Goal: Task Accomplishment & Management: Complete application form

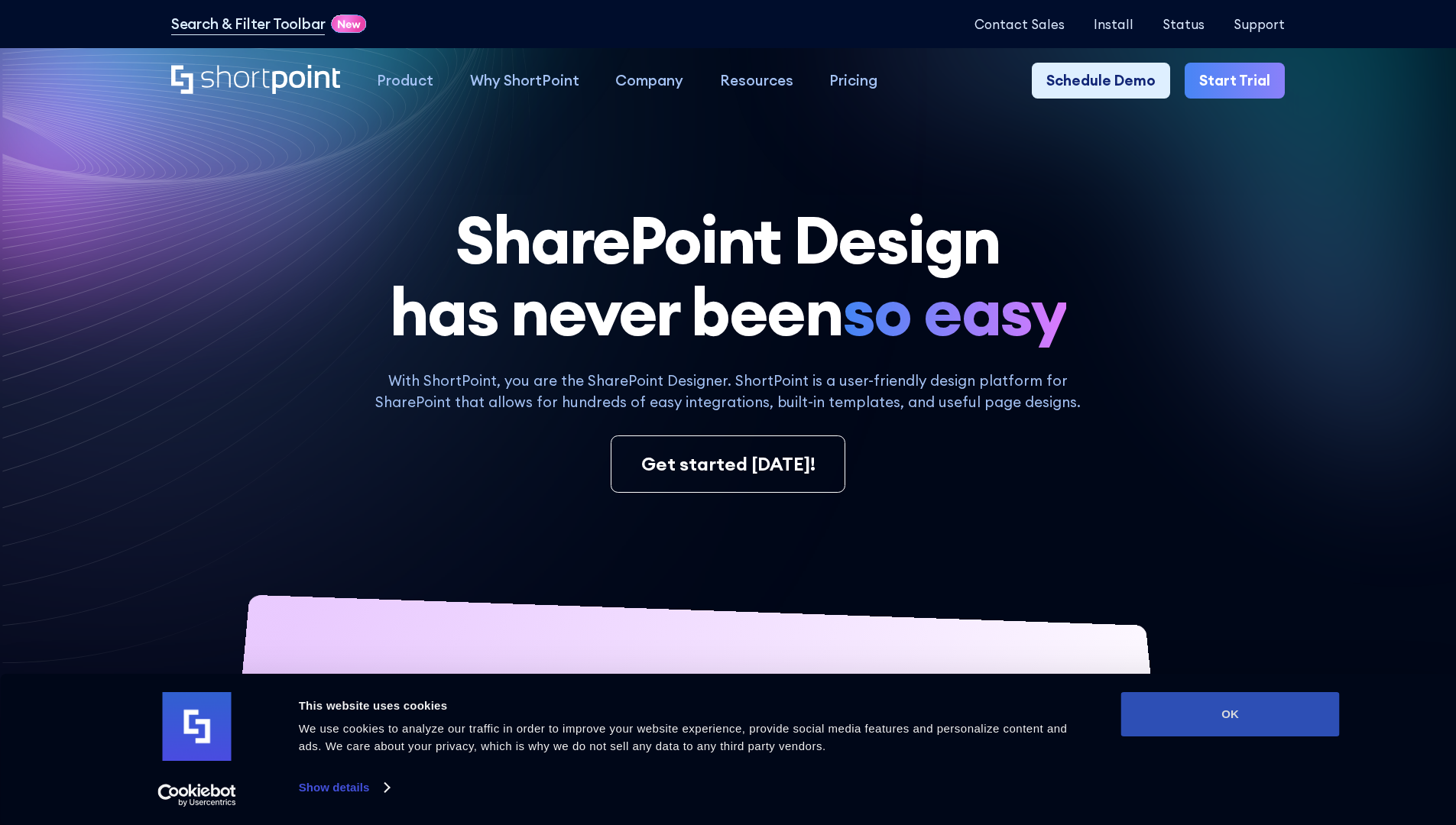
click at [1230, 715] on button "OK" at bounding box center [1230, 715] width 218 height 44
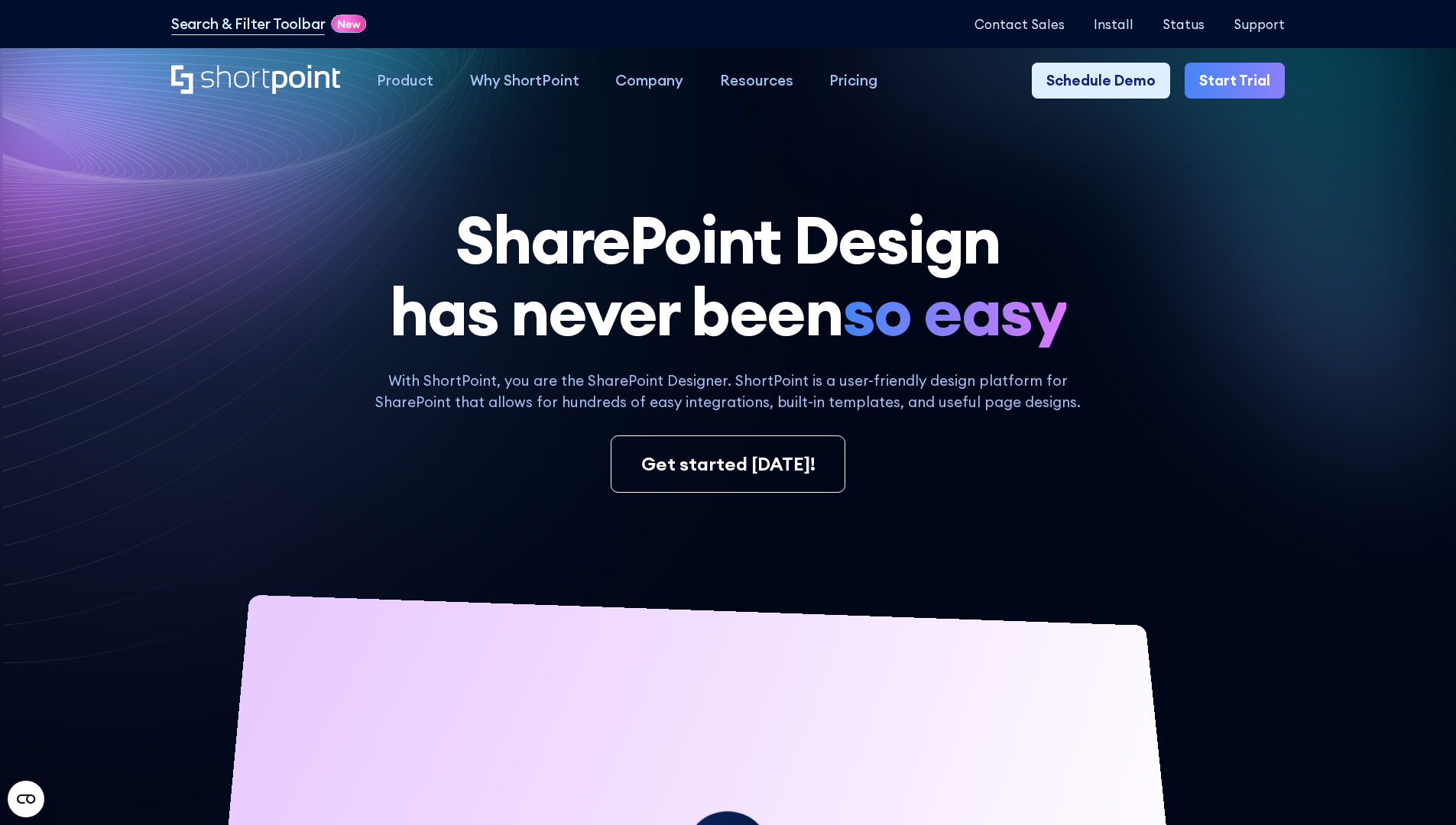
click at [1240, 81] on link "Start Trial" at bounding box center [1235, 81] width 100 height 37
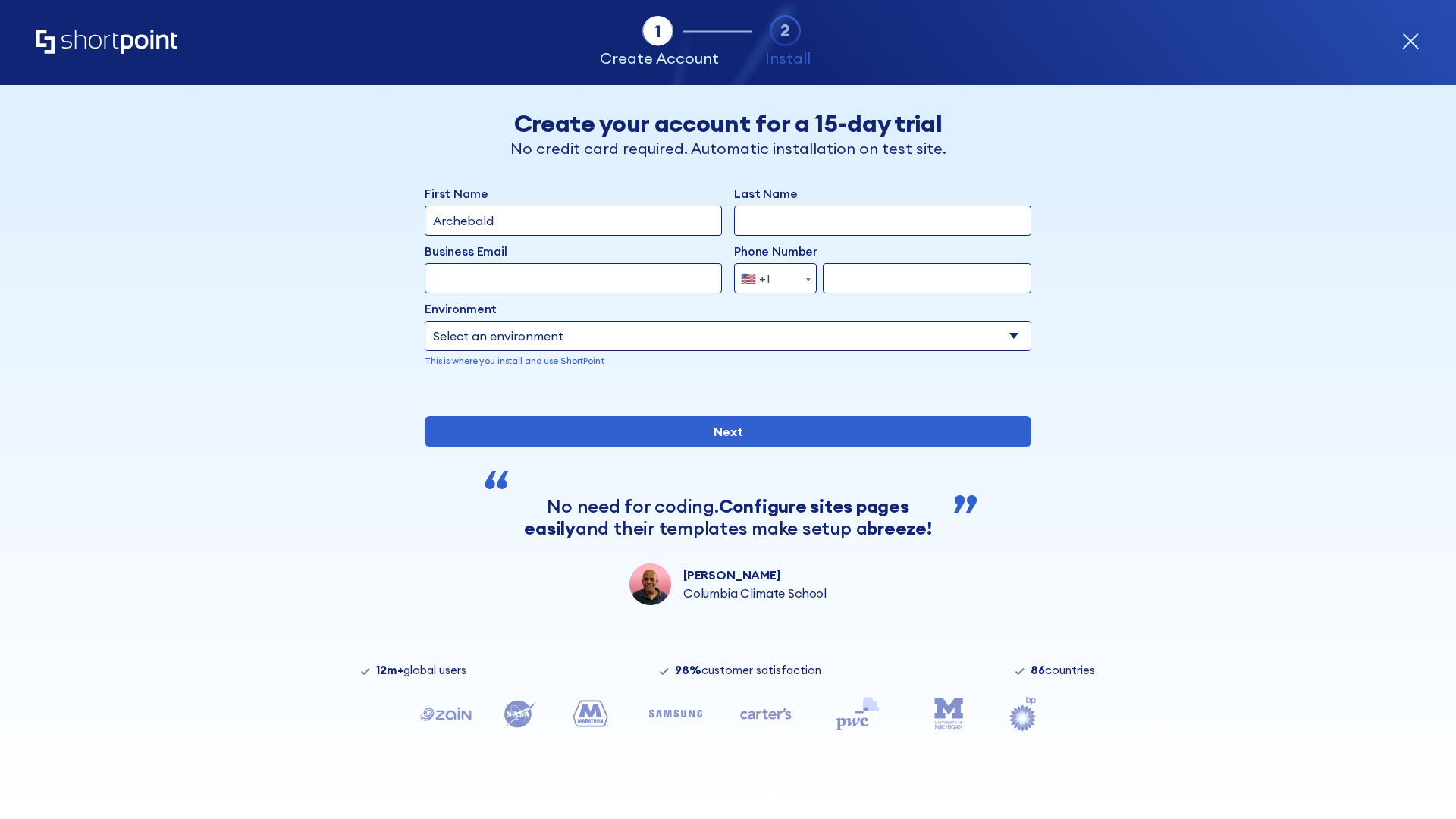
type input "Archebald"
type input "Berkuskv"
type input "2125556789"
select select "Microsoft 365"
type input "2125556789"
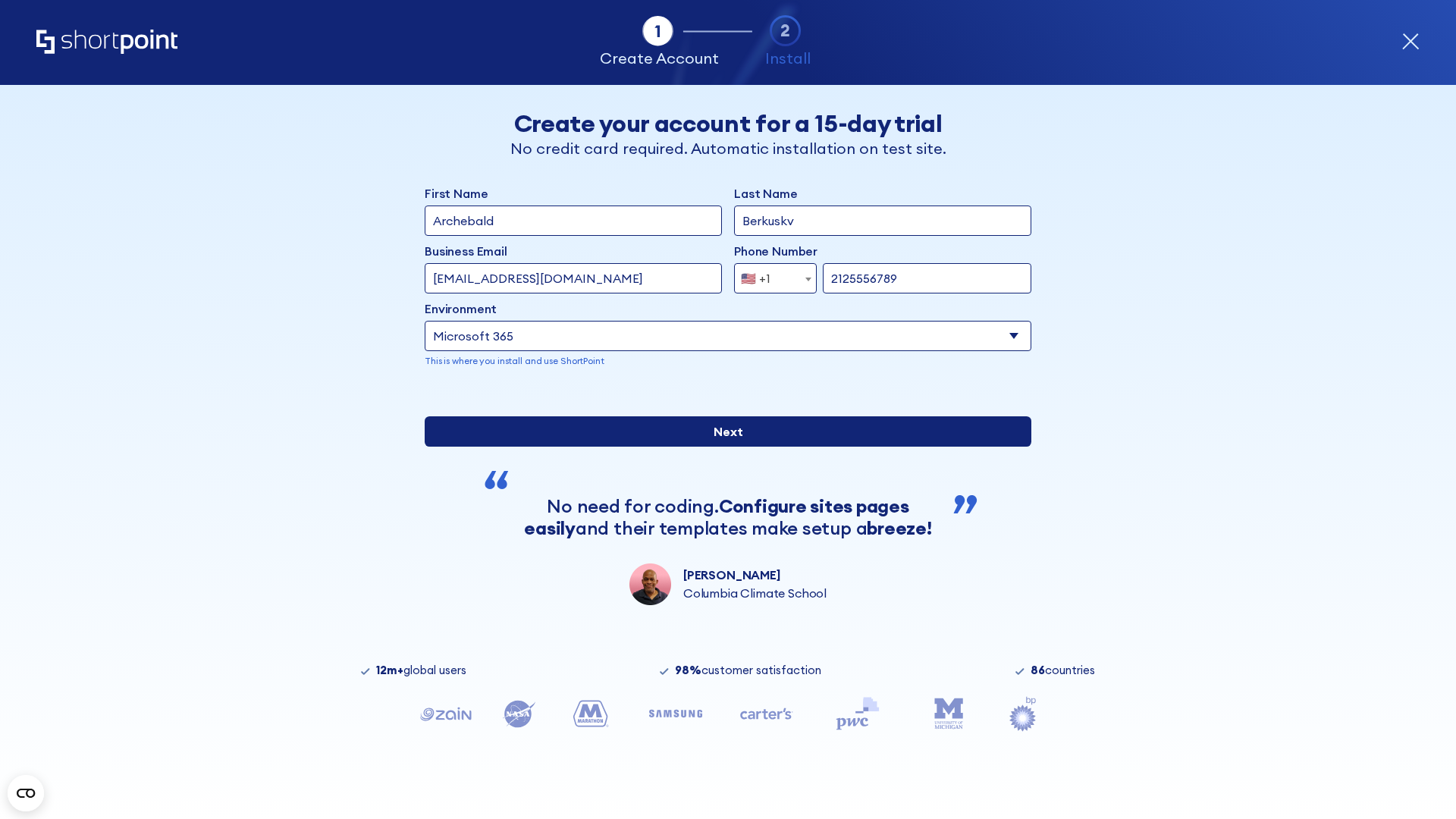
scroll to position [4, 0]
click at [722, 447] on input "Next" at bounding box center [728, 432] width 607 height 31
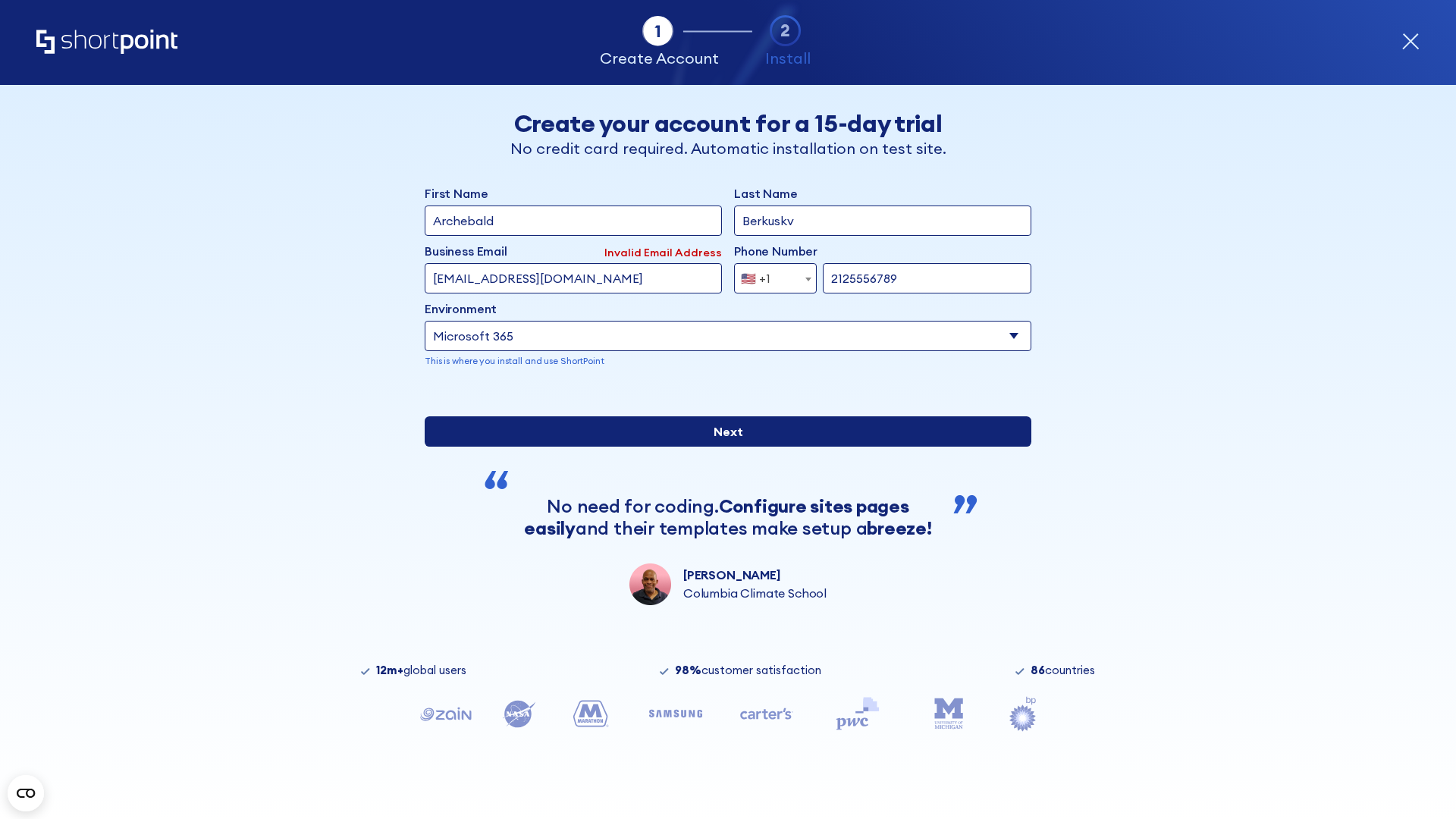
click at [722, 447] on input "Next" at bounding box center [728, 432] width 607 height 31
type input "[EMAIL_ADDRESS][DOMAIN_NAME]"
click at [722, 447] on input "Next" at bounding box center [728, 432] width 607 height 31
